Goal: Task Accomplishment & Management: Complete application form

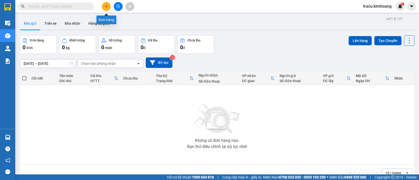
click at [106, 6] on icon "plus" at bounding box center [107, 7] width 4 height 4
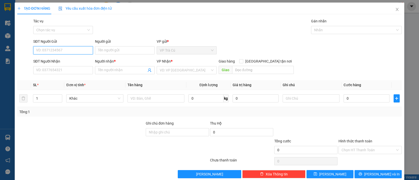
click at [72, 49] on input "SĐT Người Gửi" at bounding box center [63, 50] width 60 height 8
click at [68, 60] on div "0966223040 - CƯỜNG" at bounding box center [62, 61] width 53 height 6
type input "0966223040"
type input "CƯỜNG"
type input "0866088864"
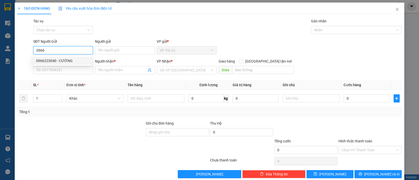
type input "HUY"
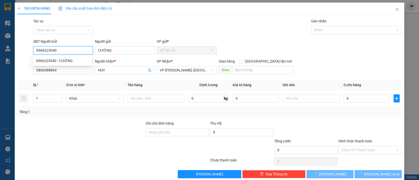
type input "40.000"
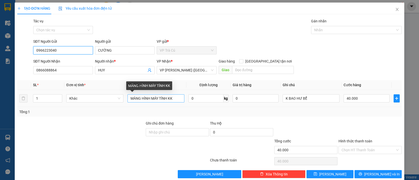
type input "0966223040"
click at [175, 98] on input "MÀNG HÌNH MÁY TÍNH KK" at bounding box center [156, 98] width 57 height 8
click at [166, 99] on input "MÀNG HÌNH MÁY TÍNH KK" at bounding box center [156, 98] width 57 height 8
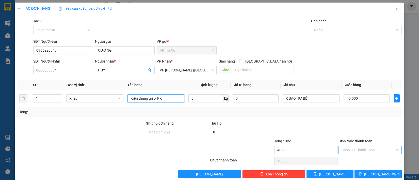
type input "Kiện thùng giấy- KK"
click at [371, 150] on input "Hình thức thanh toán" at bounding box center [369, 150] width 54 height 8
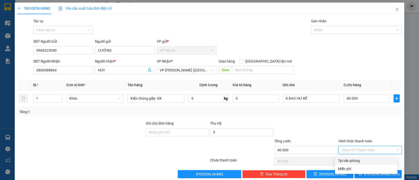
click at [362, 161] on div "Tại văn phòng" at bounding box center [366, 161] width 56 height 6
type input "0"
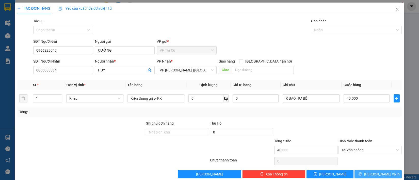
click at [372, 175] on span "[PERSON_NAME] và In" at bounding box center [383, 174] width 36 height 6
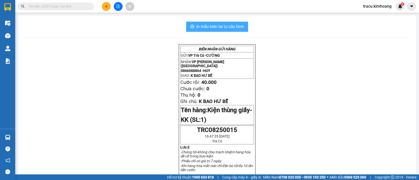
click at [215, 23] on span "In mẫu biên lai tự cấu hình" at bounding box center [221, 26] width 48 height 6
